Goal: Task Accomplishment & Management: Complete application form

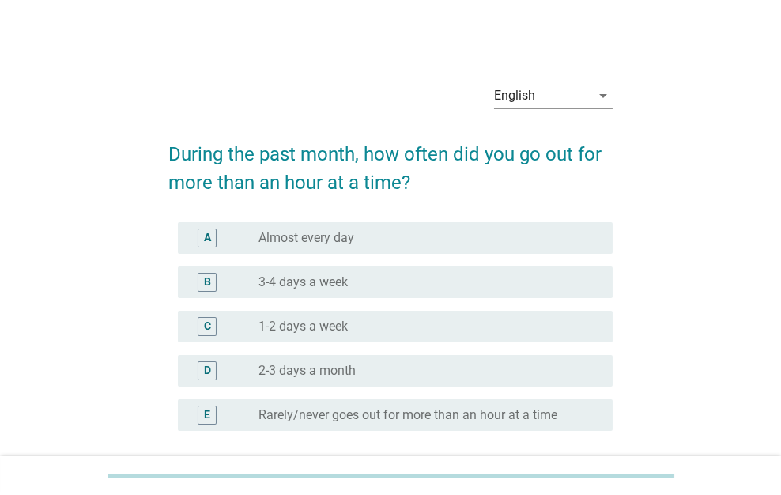
click at [417, 251] on div "A radio_button_unchecked Almost every day" at bounding box center [396, 238] width 436 height 32
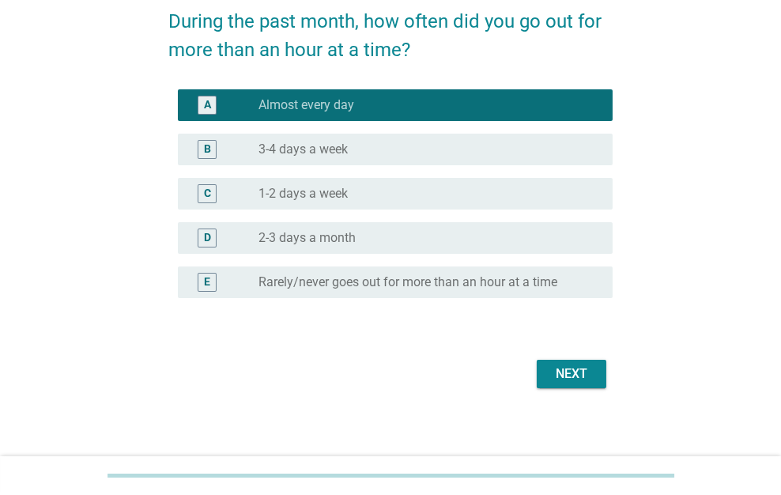
scroll to position [138, 0]
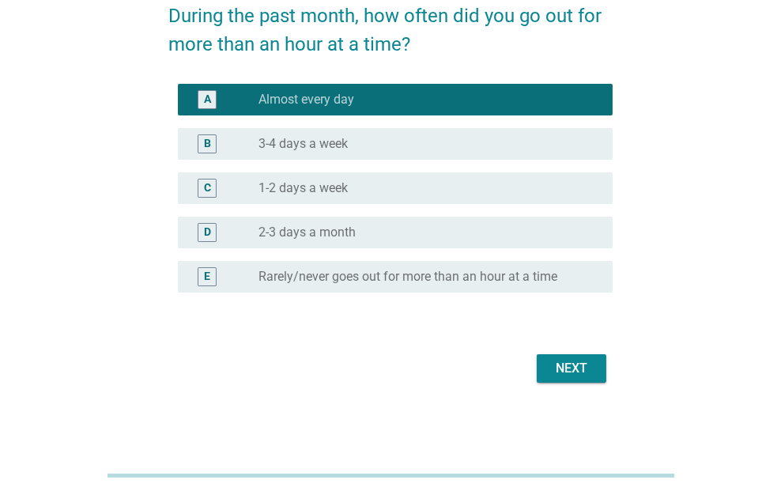
click at [562, 364] on div "Next" at bounding box center [571, 368] width 44 height 19
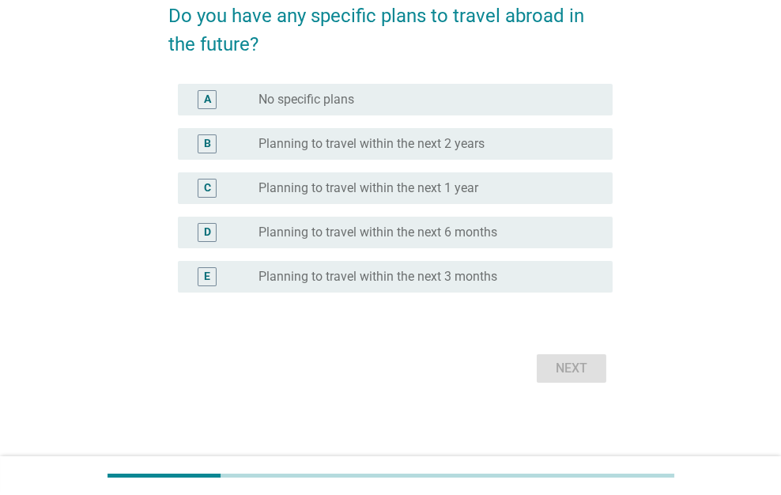
scroll to position [0, 0]
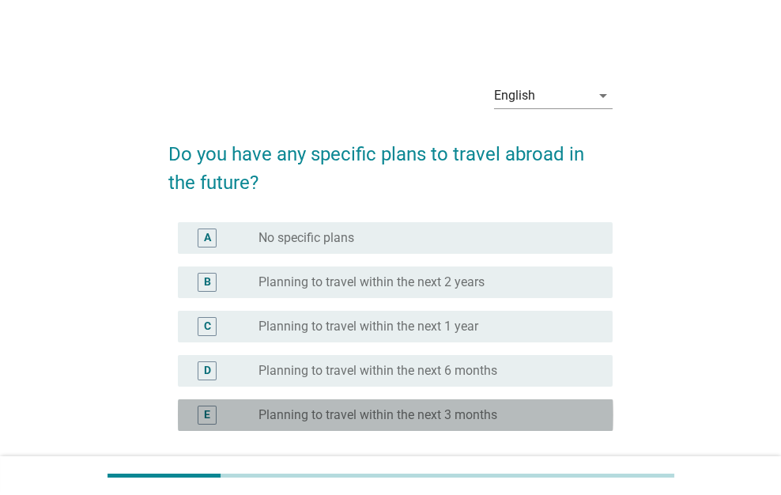
click at [482, 414] on label "Planning to travel within the next 3 months" at bounding box center [377, 415] width 239 height 16
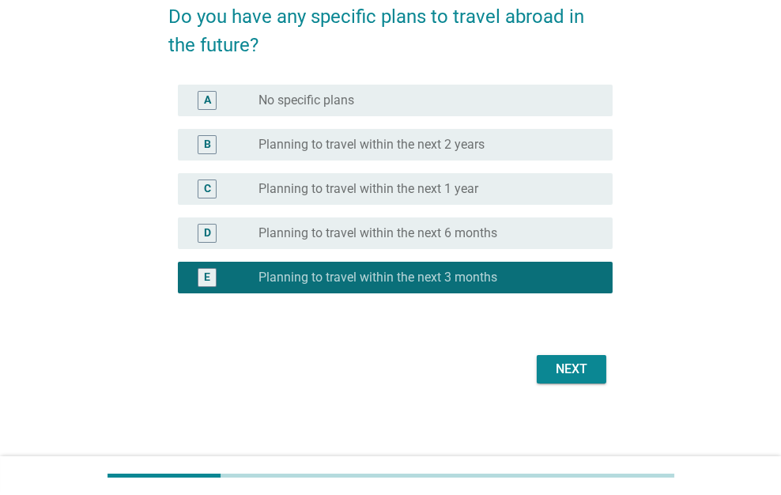
scroll to position [138, 0]
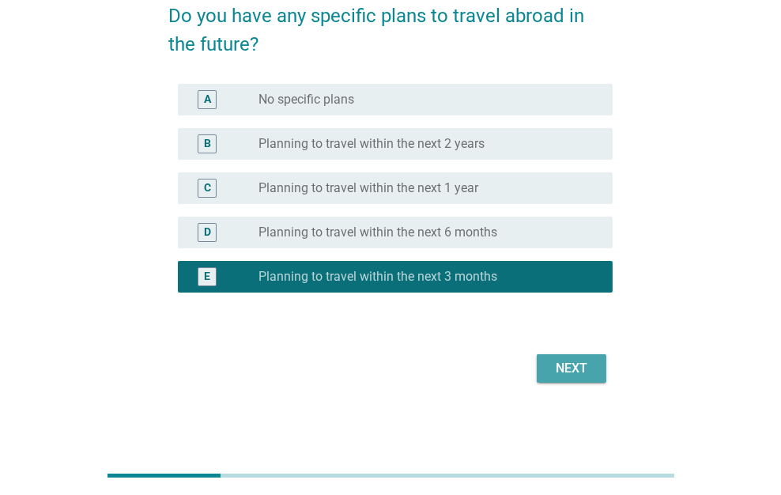
click at [554, 377] on button "Next" at bounding box center [572, 368] width 70 height 28
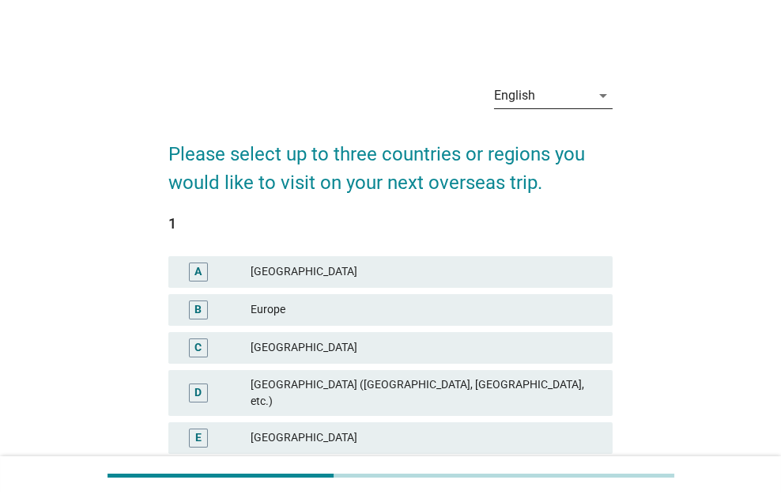
click at [604, 88] on icon "arrow_drop_down" at bounding box center [603, 95] width 19 height 19
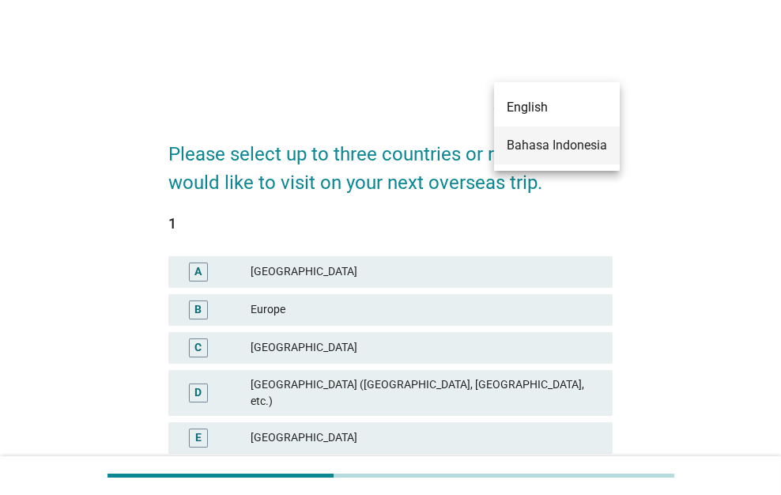
click at [592, 151] on div "Bahasa Indonesia" at bounding box center [557, 145] width 100 height 19
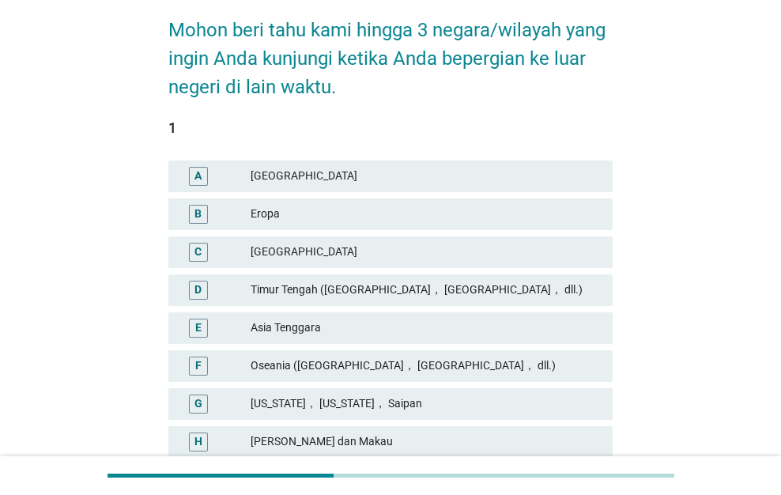
scroll to position [158, 0]
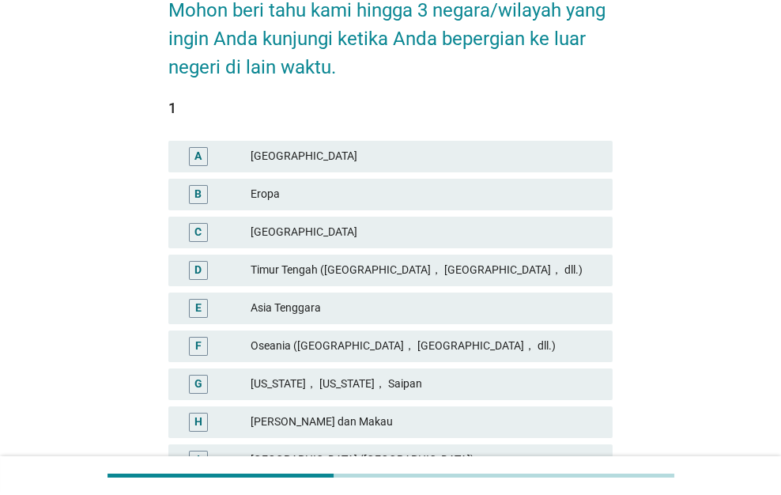
click at [526, 305] on div "Asia Tenggara" at bounding box center [425, 308] width 349 height 19
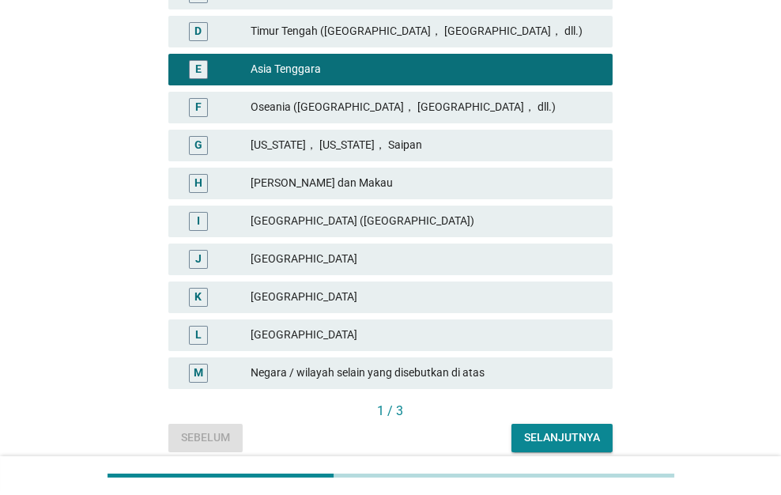
scroll to position [462, 0]
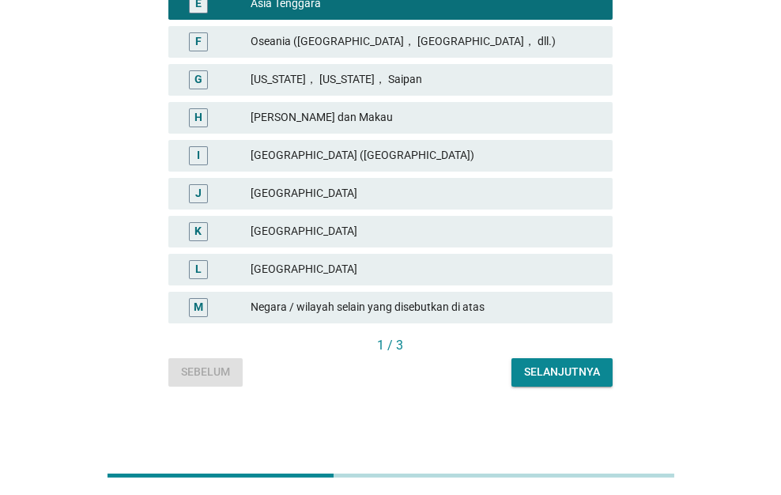
click at [531, 235] on div "[GEOGRAPHIC_DATA]" at bounding box center [425, 231] width 349 height 19
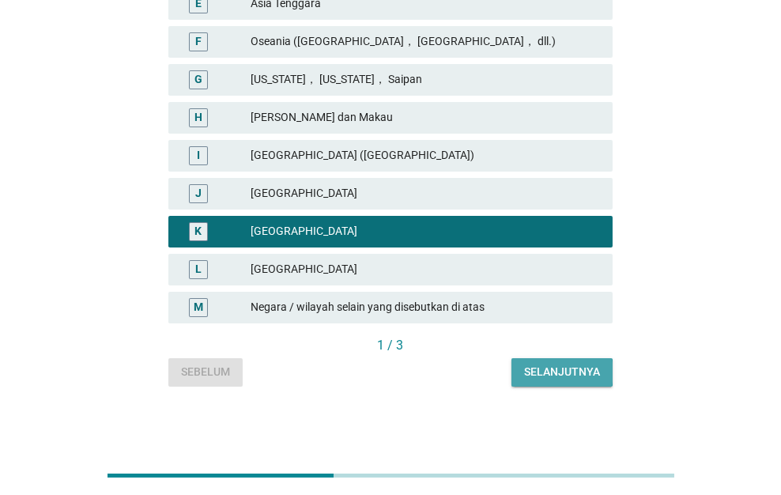
click at [542, 366] on div "Selanjutnya" at bounding box center [562, 372] width 76 height 17
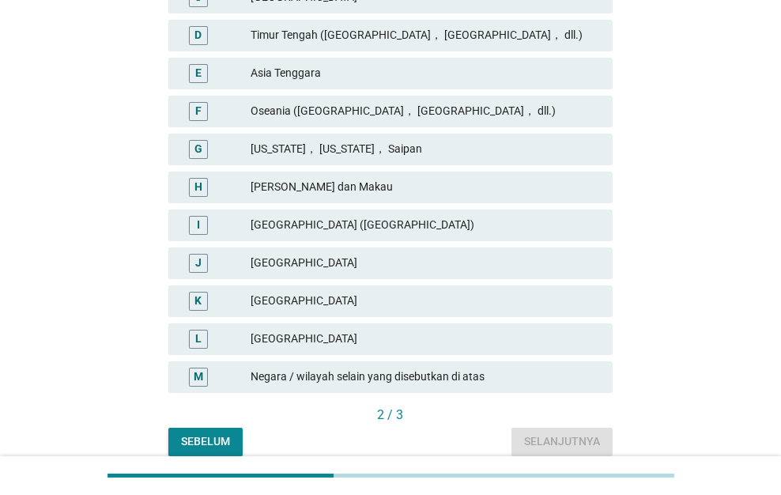
scroll to position [394, 0]
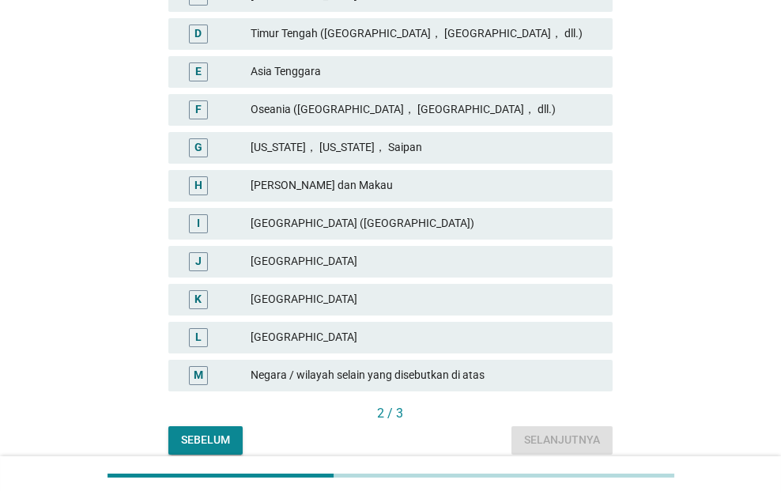
click at [541, 298] on div "[GEOGRAPHIC_DATA]" at bounding box center [425, 299] width 349 height 19
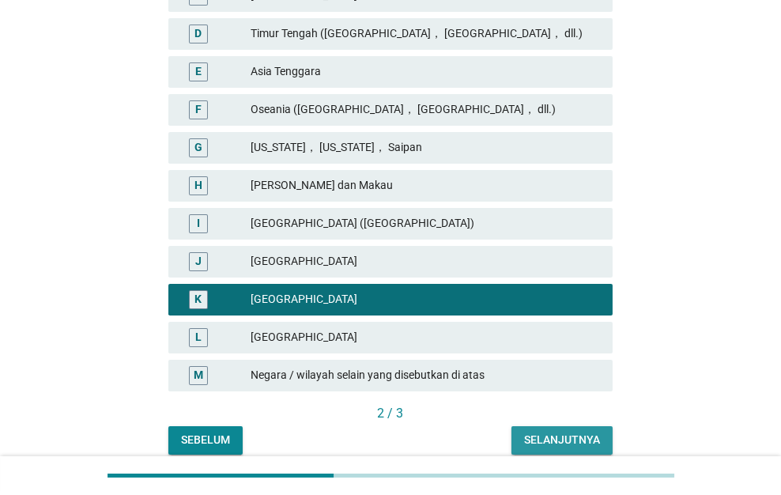
click at [564, 437] on div "Selanjutnya" at bounding box center [562, 440] width 76 height 17
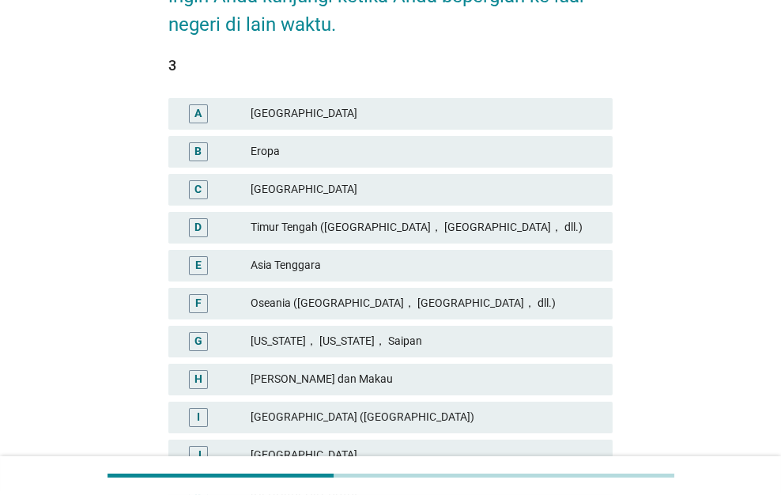
scroll to position [236, 0]
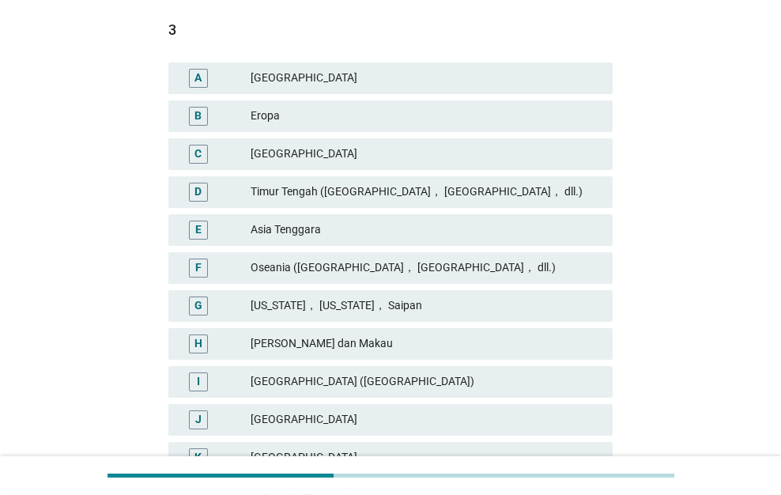
click at [550, 225] on div "Asia Tenggara" at bounding box center [425, 230] width 349 height 19
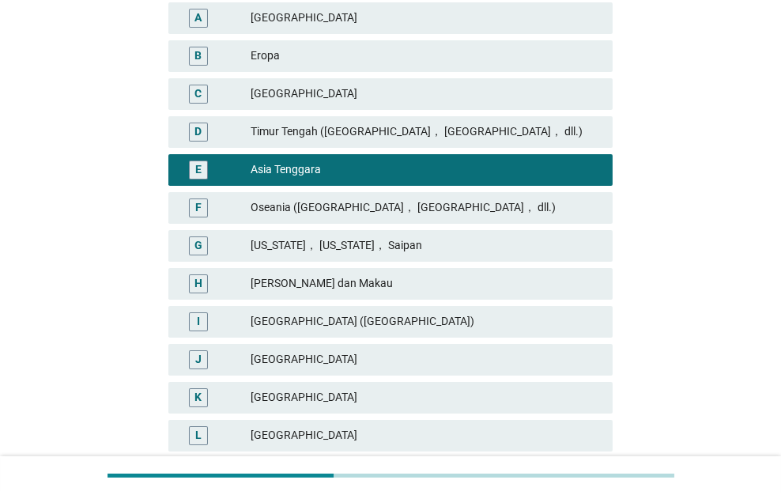
scroll to position [394, 0]
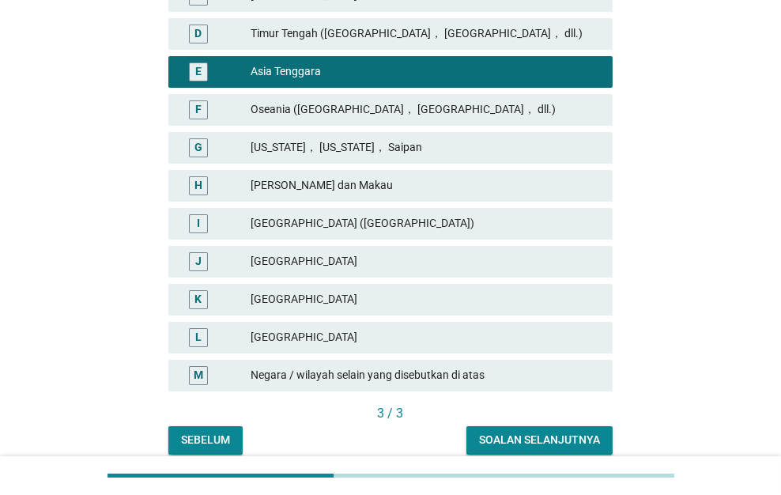
click at [523, 302] on div "[GEOGRAPHIC_DATA]" at bounding box center [425, 299] width 349 height 19
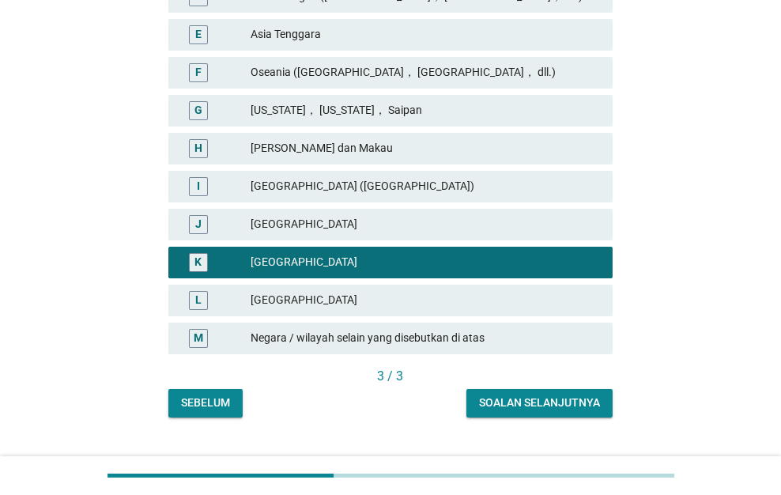
scroll to position [462, 0]
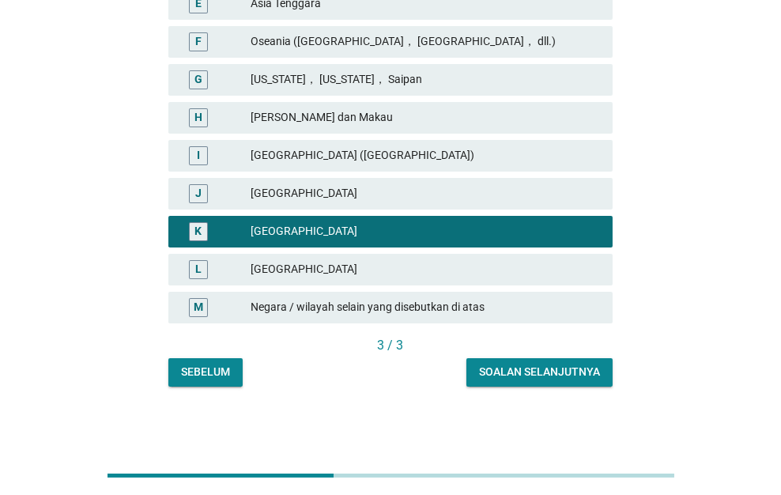
click at [544, 375] on div "Soalan selanjutnya" at bounding box center [539, 372] width 121 height 17
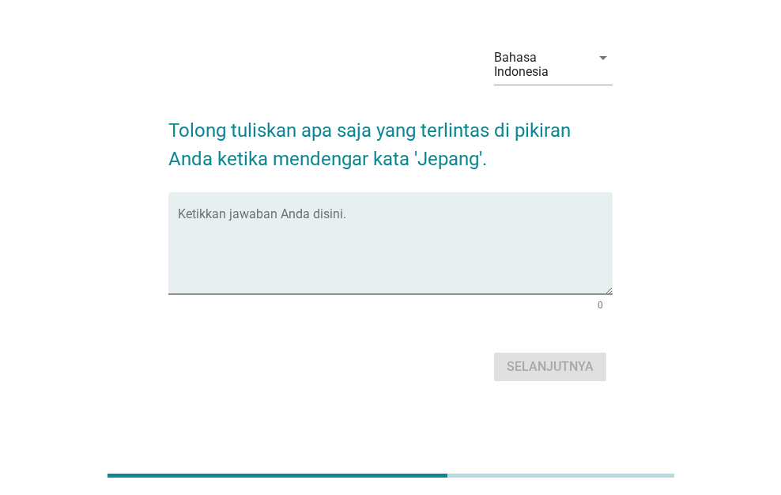
scroll to position [0, 0]
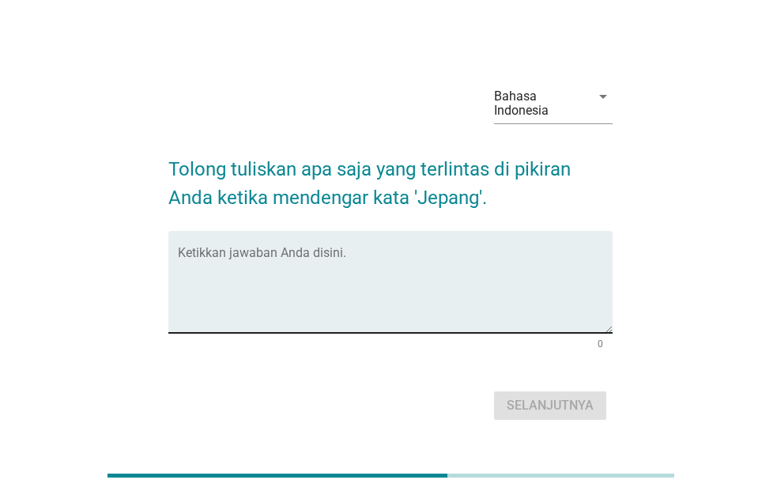
click at [518, 273] on textarea "Ketikkan jawaban Anda disini." at bounding box center [396, 291] width 436 height 83
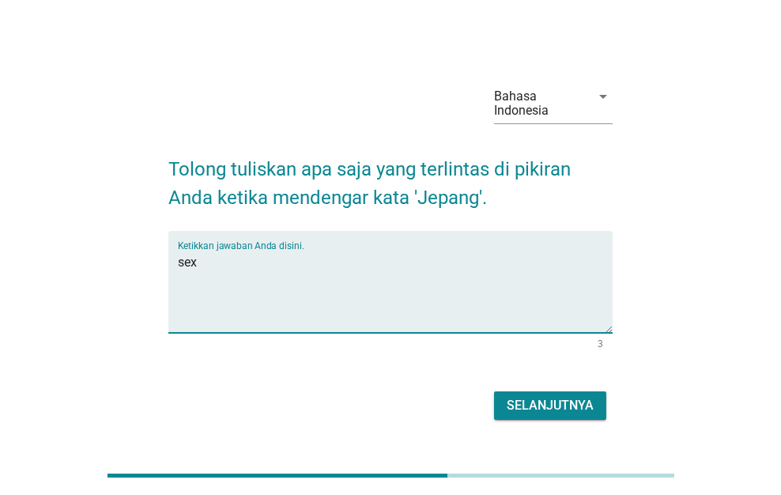
type textarea "sex"
click at [564, 413] on div "Selanjutnya" at bounding box center [550, 405] width 87 height 19
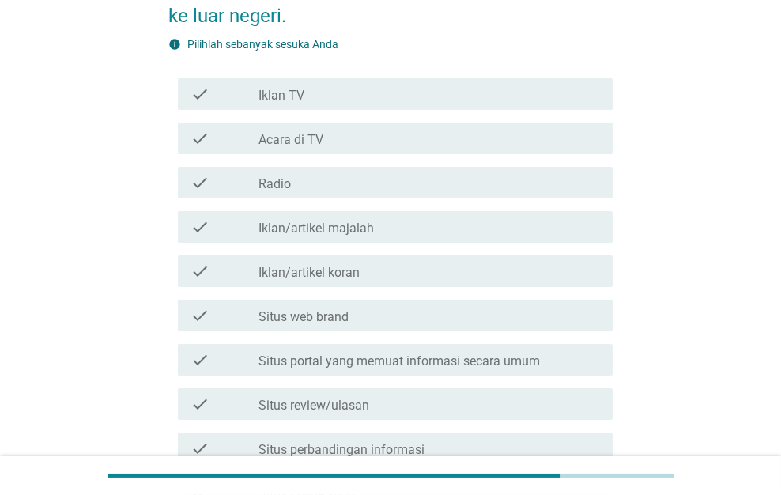
scroll to position [236, 0]
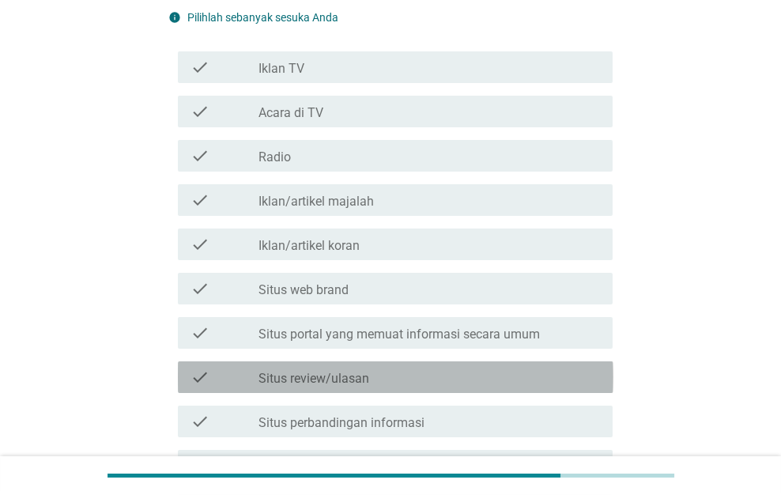
click at [547, 369] on div "check_box_outline_blank Situs review/ulasan" at bounding box center [428, 377] width 341 height 19
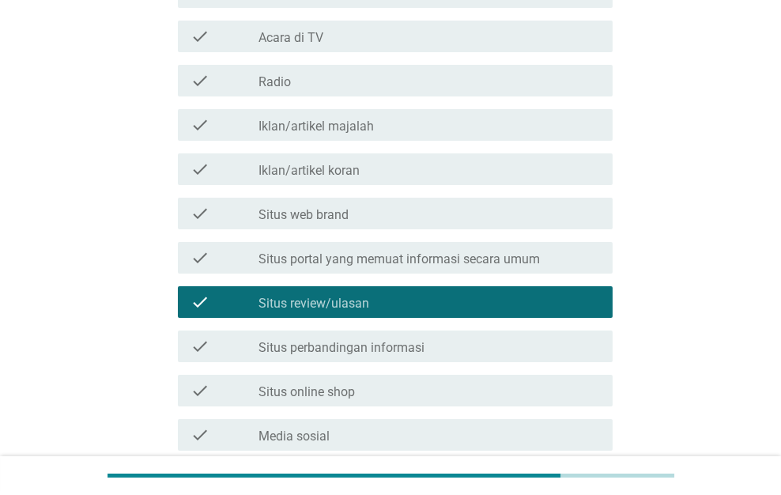
scroll to position [628, 0]
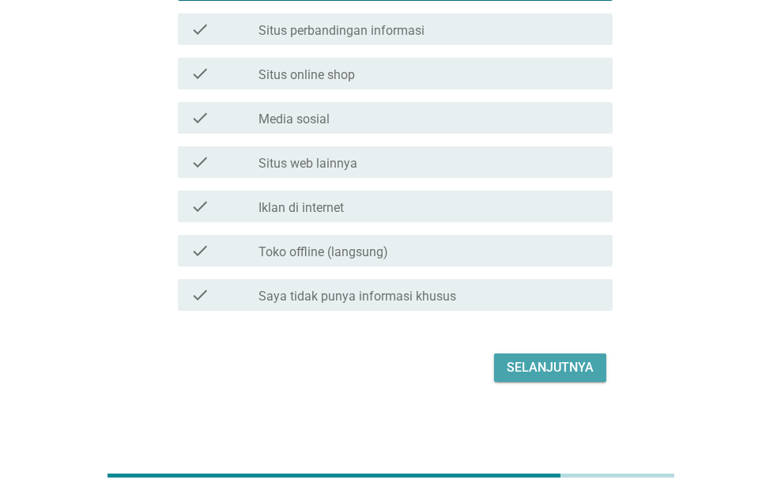
click at [556, 359] on div "Selanjutnya" at bounding box center [550, 367] width 87 height 19
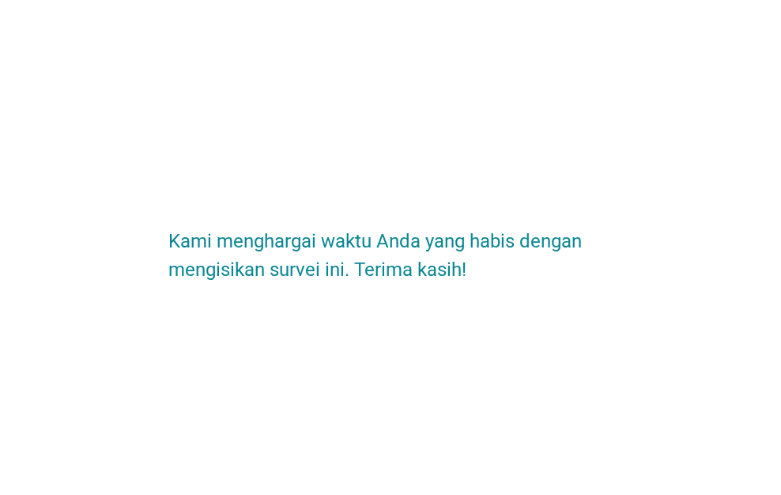
scroll to position [0, 0]
